Goal: Task Accomplishment & Management: Use online tool/utility

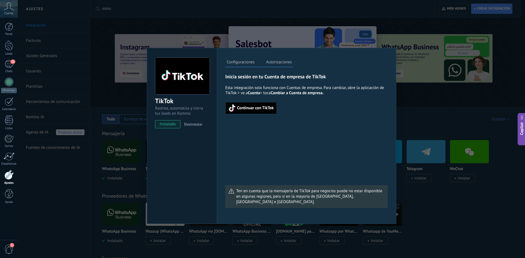
click at [440, 107] on div "TikTok Rastrea, automatiza y cierra tus leads en Kommo instalado Desinstalar Co…" at bounding box center [271, 129] width 507 height 258
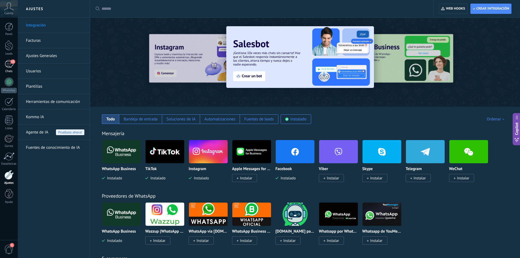
click at [6, 64] on div "13" at bounding box center [9, 64] width 9 height 8
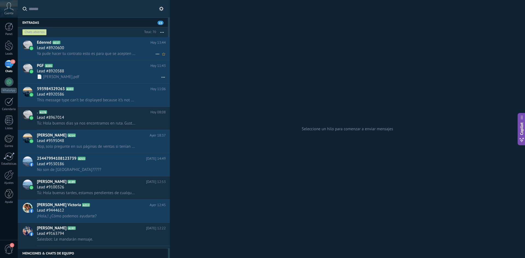
click at [121, 56] on span "Ya pude hacer tu contrato esto es para que se acepten y se respete, la comisión…" at bounding box center [86, 53] width 99 height 5
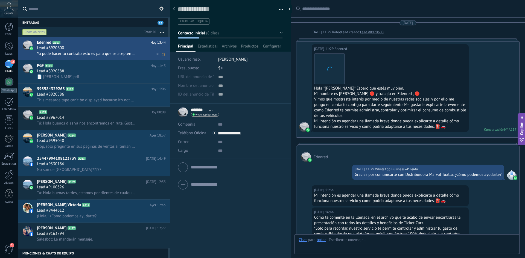
scroll to position [1079, 0]
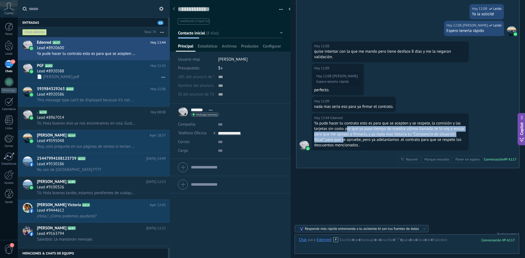
drag, startPoint x: 346, startPoint y: 125, endPoint x: 343, endPoint y: 137, distance: 11.8
click at [343, 137] on div "Ya pude hacer tu contrato esto es para que se acepten y se respete, la comisión…" at bounding box center [390, 134] width 152 height 27
click at [7, 48] on div at bounding box center [9, 45] width 8 height 10
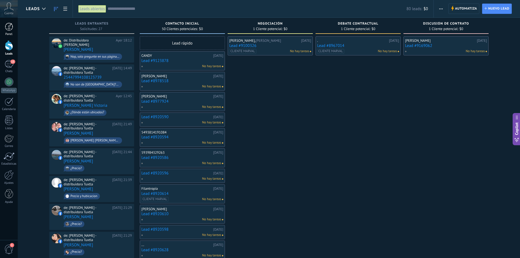
click at [11, 26] on div at bounding box center [9, 27] width 8 height 8
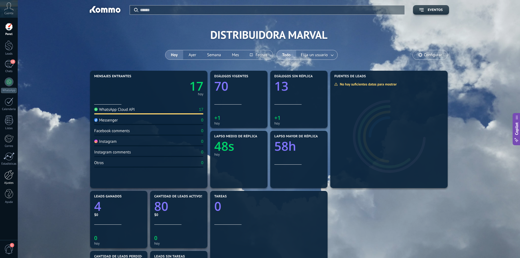
click at [11, 170] on div at bounding box center [8, 175] width 9 height 10
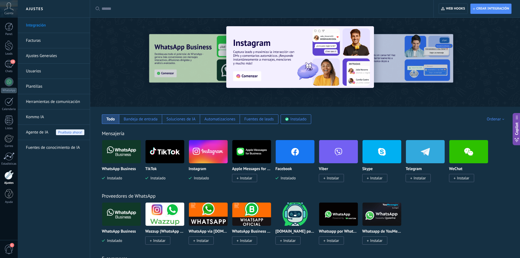
click at [165, 158] on img at bounding box center [165, 152] width 39 height 26
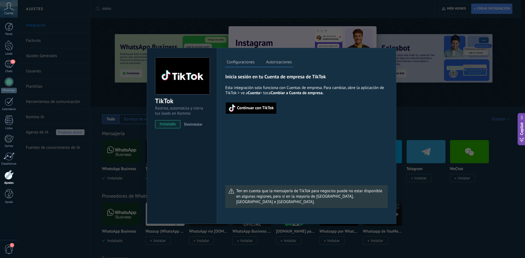
click at [248, 109] on span "Continuar con TikTok" at bounding box center [255, 108] width 37 height 4
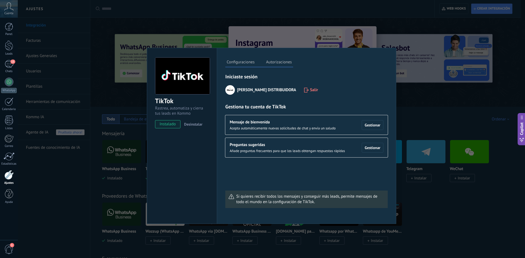
click at [269, 62] on label "Autorizaciones" at bounding box center [278, 63] width 28 height 8
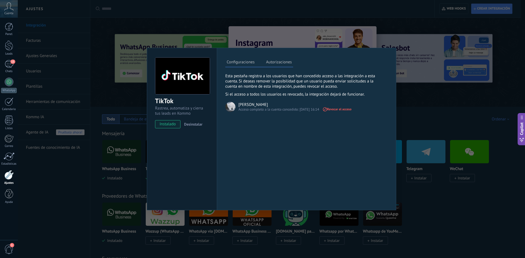
click at [250, 64] on label "Configuraciones" at bounding box center [240, 63] width 31 height 8
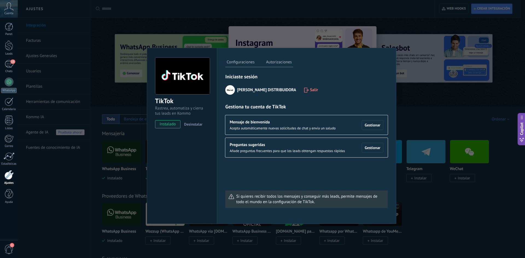
click at [306, 154] on div "Preguntas sugeridas Añade preguntas frecuentes para que los leads obtengan resp…" at bounding box center [306, 147] width 162 height 19
click at [376, 150] on span "Gestionar" at bounding box center [372, 148] width 16 height 4
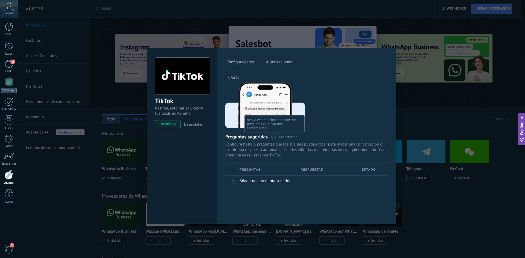
click at [276, 137] on span at bounding box center [274, 137] width 7 height 4
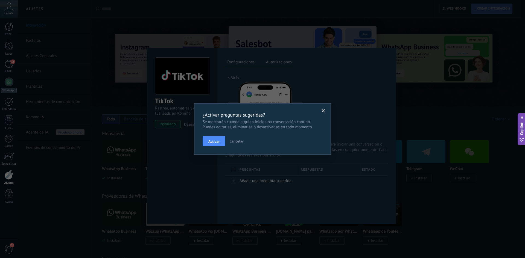
click at [325, 111] on span at bounding box center [323, 110] width 9 height 9
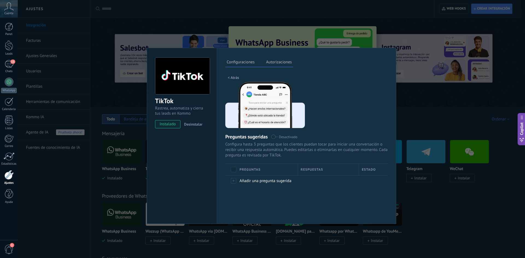
click at [276, 64] on label "Autorizaciones" at bounding box center [278, 63] width 28 height 8
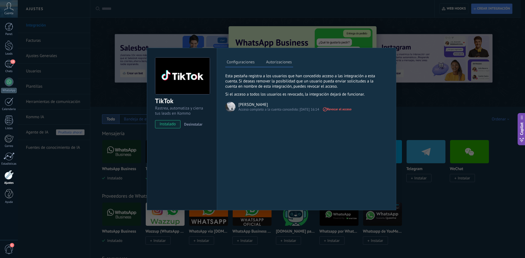
click at [242, 63] on label "Configuraciones" at bounding box center [240, 63] width 31 height 8
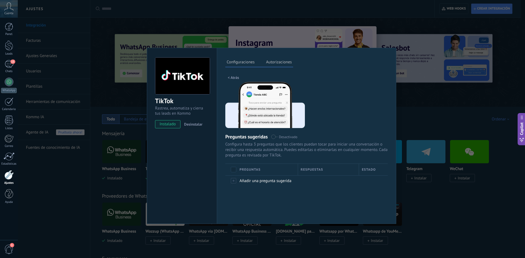
click at [236, 76] on span "< Atrás" at bounding box center [233, 78] width 11 height 4
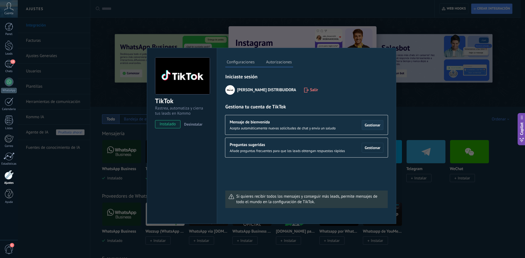
click at [378, 126] on span "Gestionar" at bounding box center [372, 125] width 16 height 4
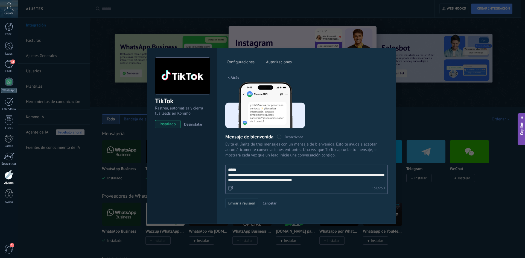
click at [272, 178] on textarea "**********" at bounding box center [305, 175] width 161 height 20
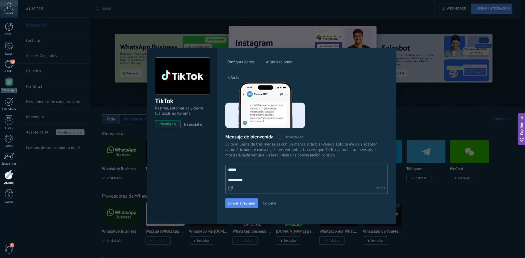
paste textarea "**********"
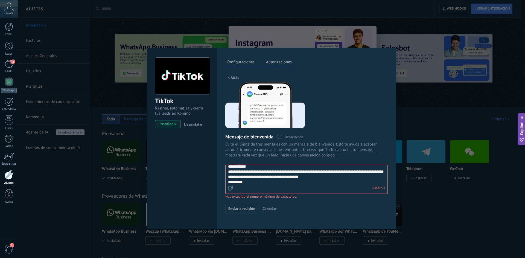
scroll to position [26, 0]
drag, startPoint x: 311, startPoint y: 183, endPoint x: 195, endPoint y: 174, distance: 116.8
click at [195, 174] on div "TikTok Rastrea, automatiza y cierra tus leads en Kommo instalado Desinstalar Co…" at bounding box center [271, 139] width 249 height 182
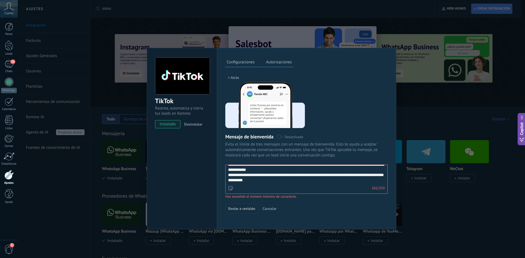
scroll to position [21, 0]
drag, startPoint x: 251, startPoint y: 184, endPoint x: 220, endPoint y: 182, distance: 30.4
click at [220, 182] on div "Configuraciones Autorizaciones Esta pestaña registra a los usuarios que han con…" at bounding box center [306, 139] width 179 height 182
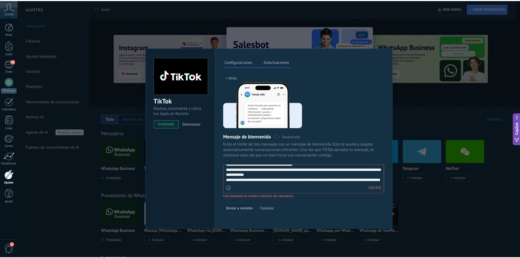
scroll to position [16, 0]
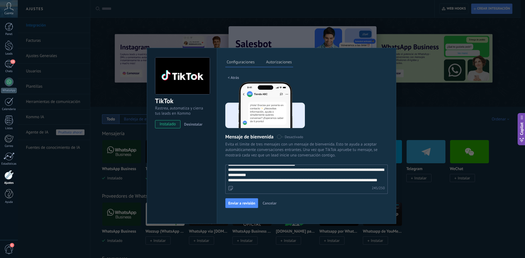
click at [272, 171] on textarea "**********" at bounding box center [305, 175] width 161 height 20
click at [252, 203] on span "Enviar a revisión" at bounding box center [241, 203] width 27 height 4
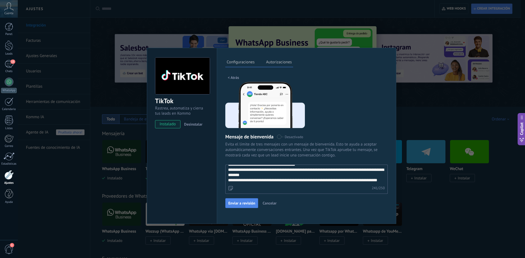
type textarea "**********"
click at [75, 141] on div "TikTok Rastrea, automatiza y cierra tus leads en Kommo instalado Desinstalar Co…" at bounding box center [271, 129] width 507 height 258
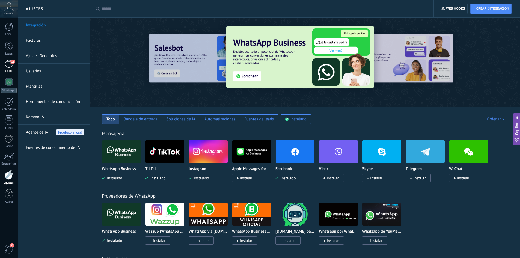
click at [9, 70] on div "Chats" at bounding box center [9, 72] width 16 height 4
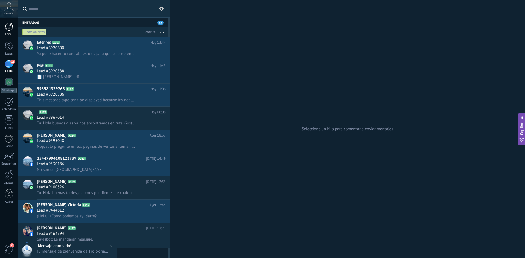
click at [6, 29] on div at bounding box center [9, 27] width 8 height 8
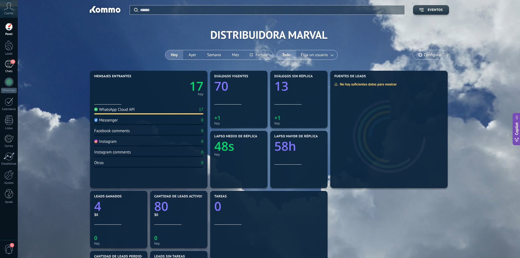
click at [3, 63] on link "13 Chats" at bounding box center [9, 66] width 18 height 13
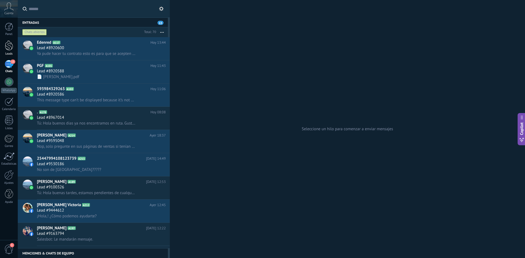
click at [14, 45] on link "Leads" at bounding box center [9, 47] width 18 height 15
